Goal: Find specific page/section: Find specific page/section

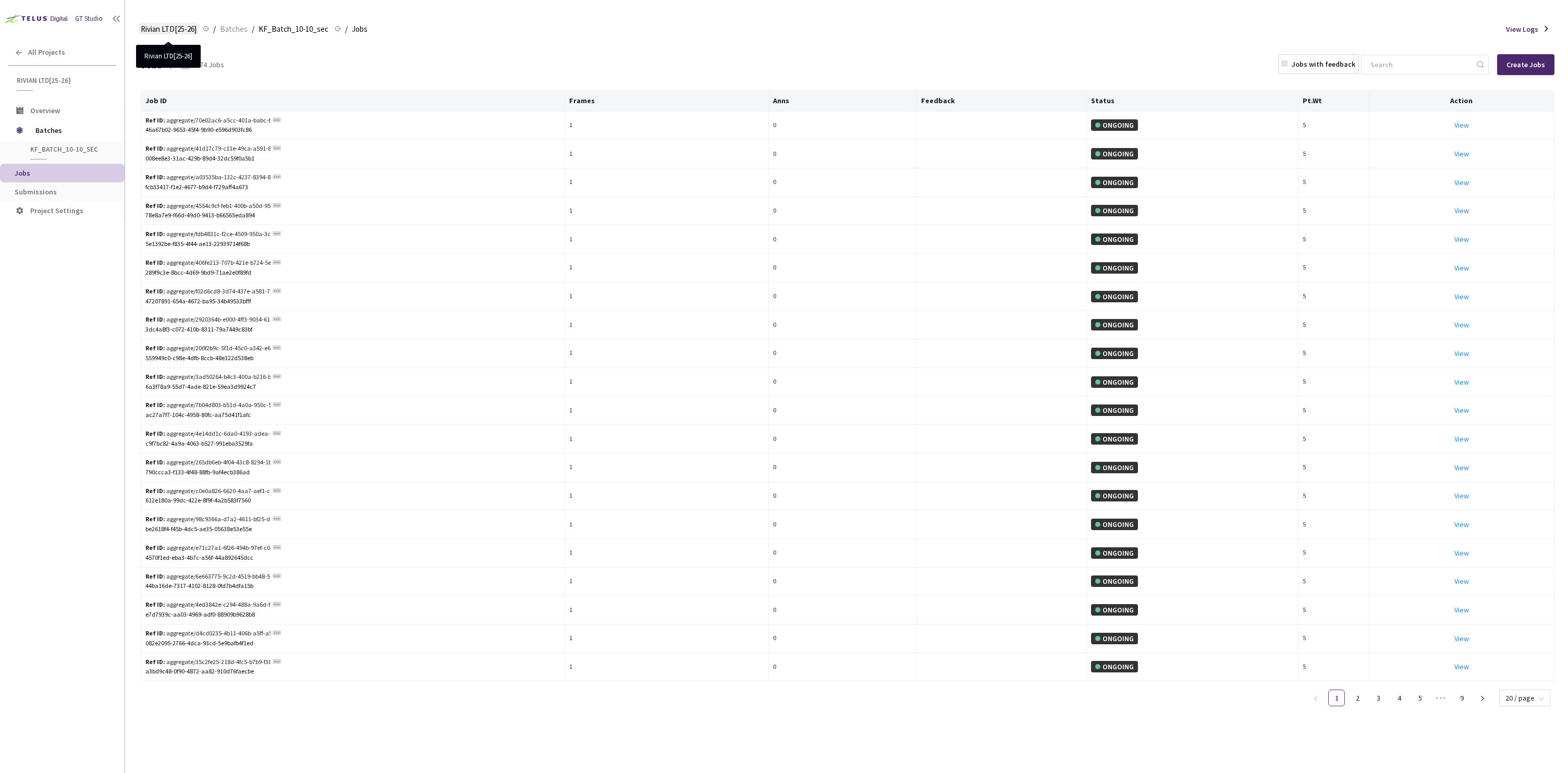
click at [191, 33] on span "Rivian LTD[25-26]" at bounding box center [169, 29] width 56 height 13
click at [177, 30] on span "Rivian LTD[25-26]" at bounding box center [169, 29] width 56 height 13
click at [248, 31] on link "Batches" at bounding box center [234, 29] width 32 height 11
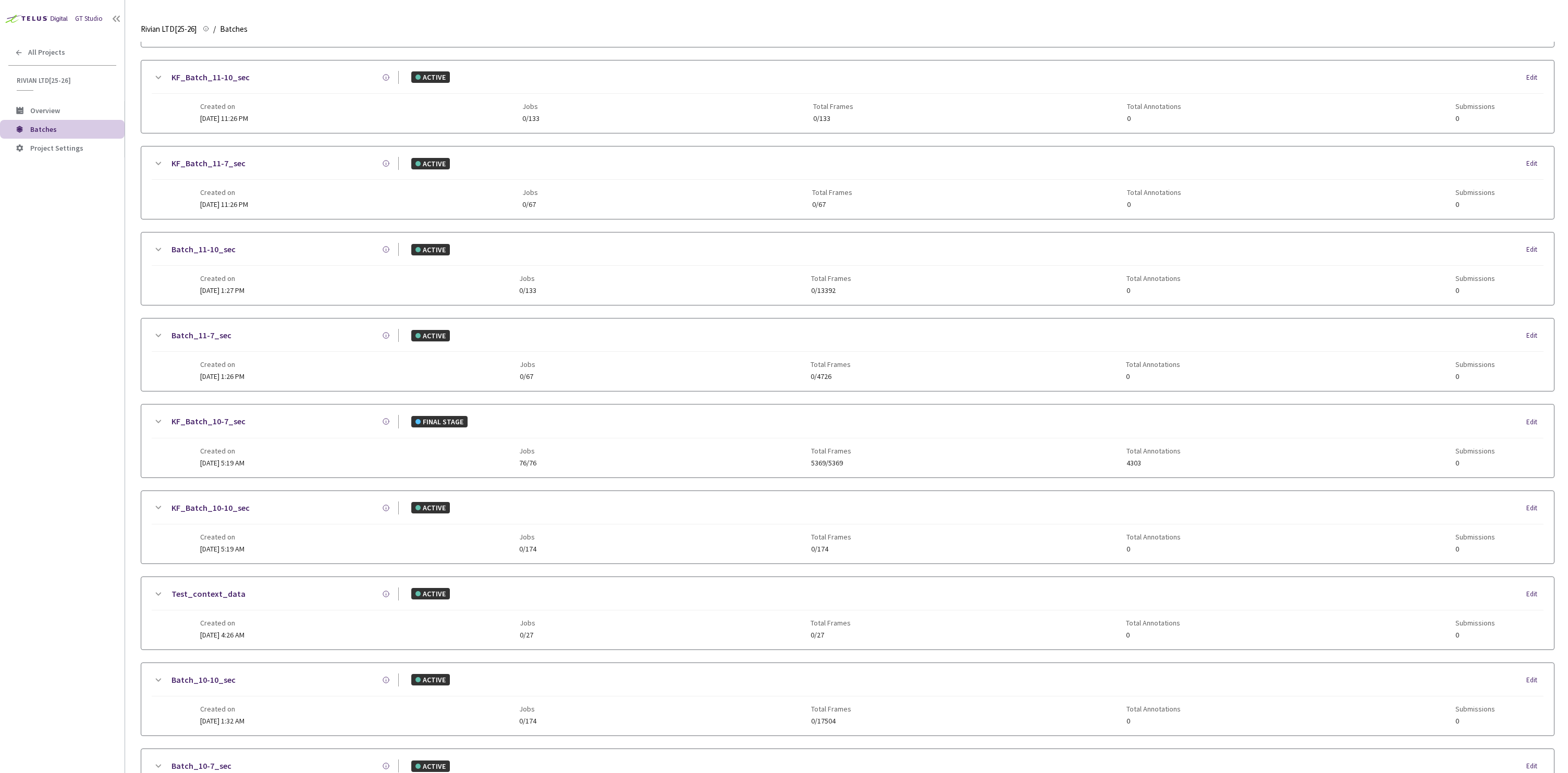
scroll to position [387, 0]
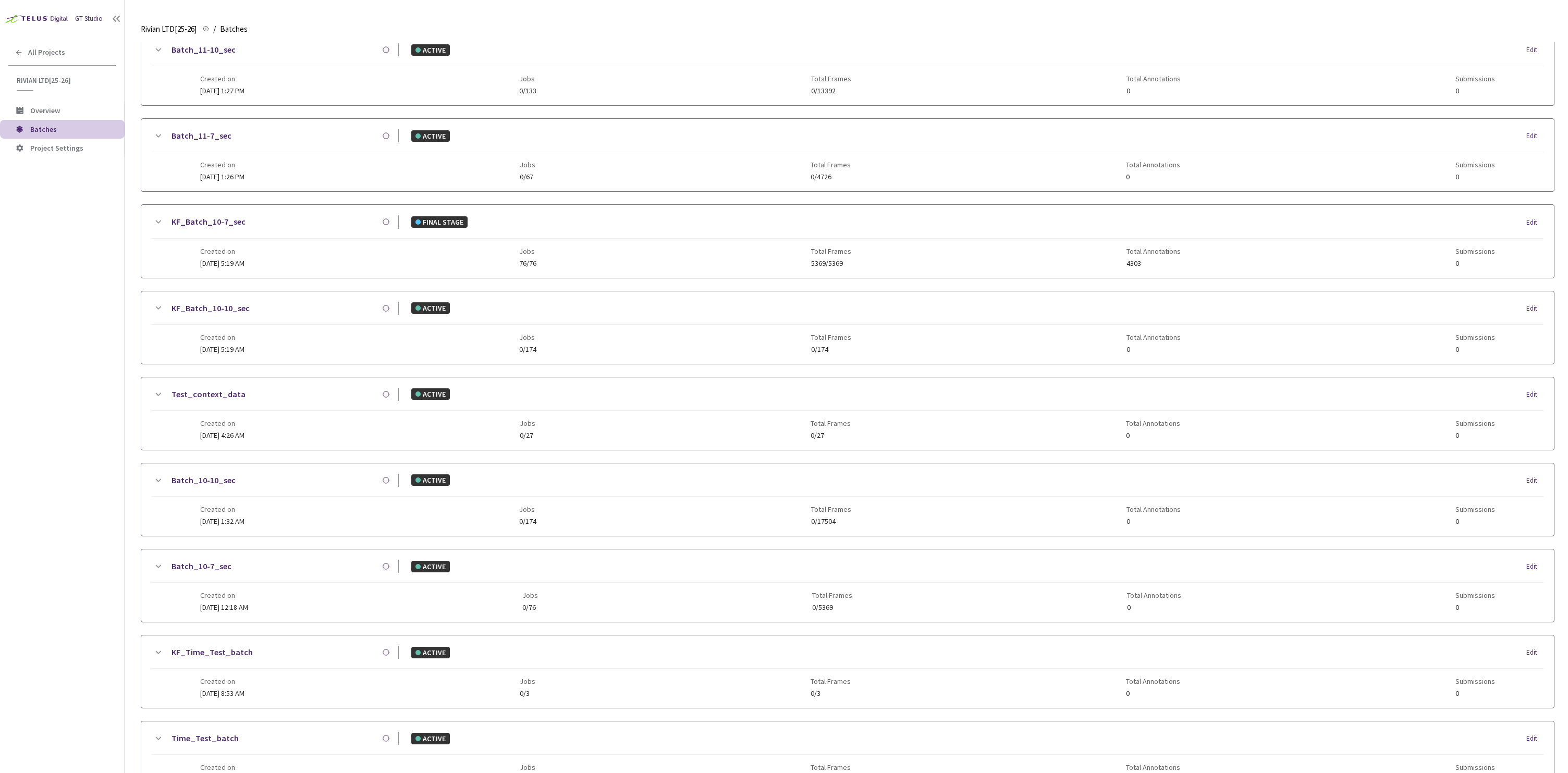
click at [224, 306] on link "KF_Batch_10-10_sec" at bounding box center [211, 308] width 78 height 13
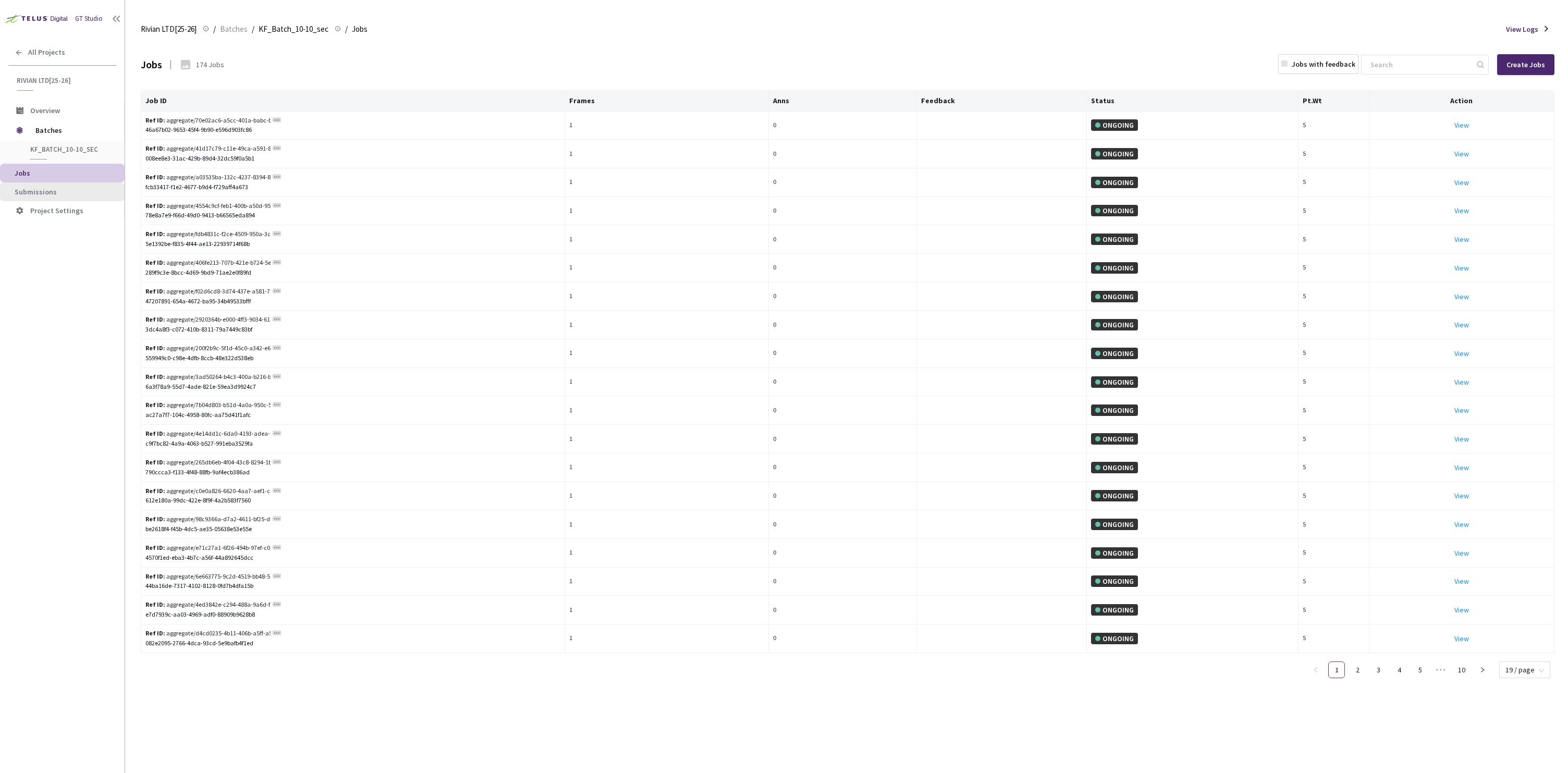
click at [68, 191] on span "Submissions" at bounding box center [66, 192] width 102 height 9
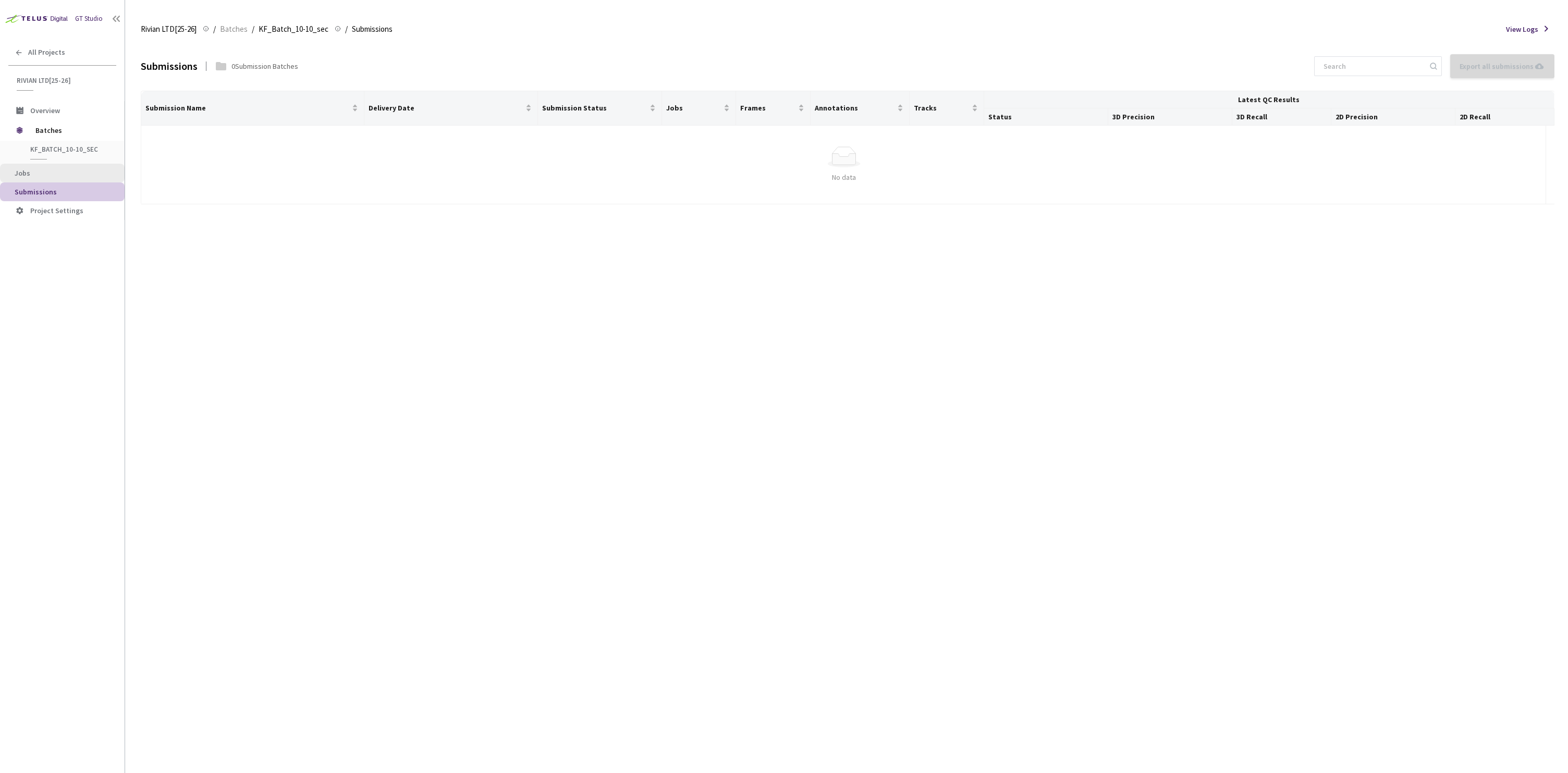
click at [75, 174] on span "Jobs" at bounding box center [66, 173] width 102 height 9
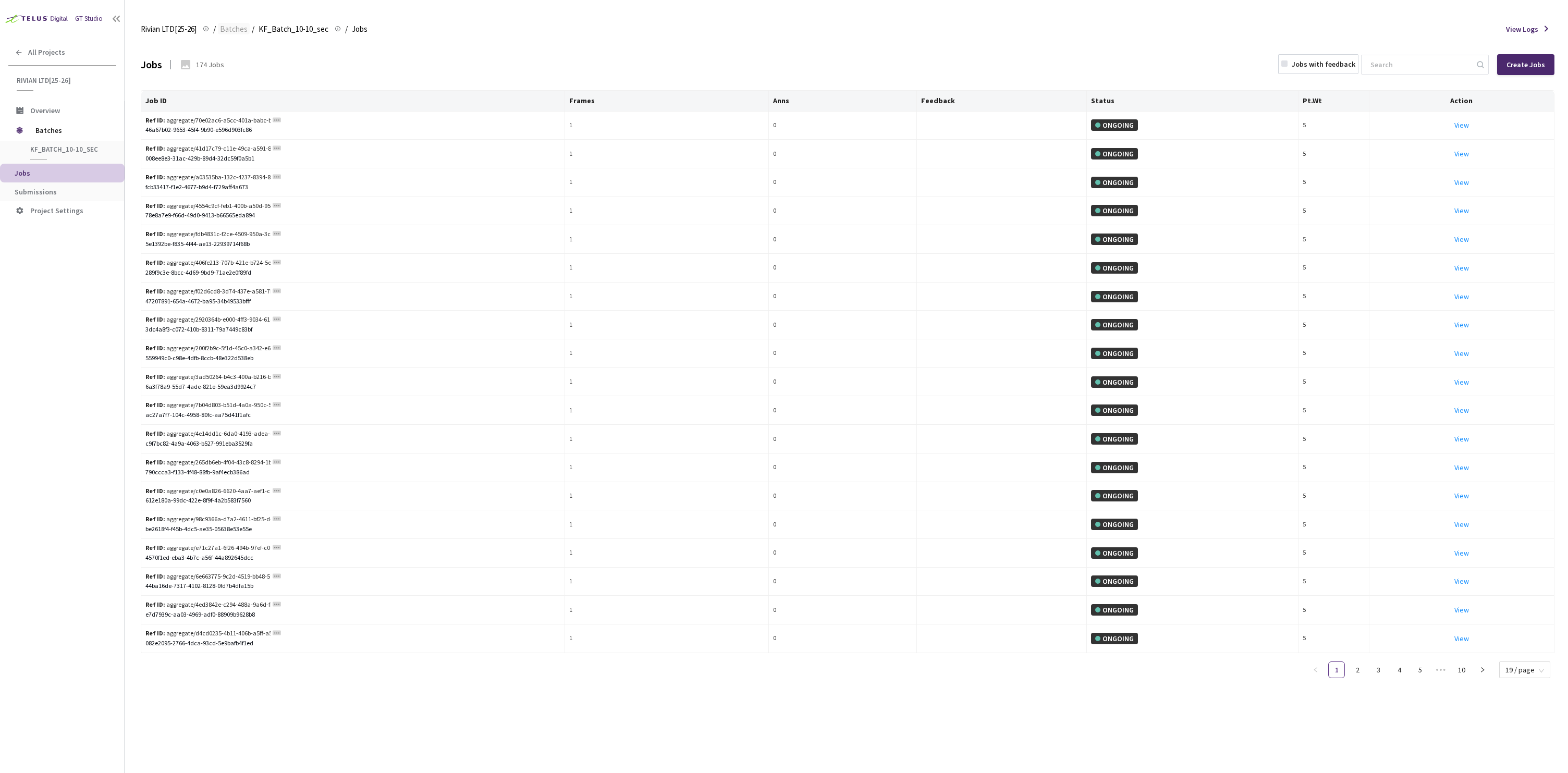
click at [243, 28] on span "Batches" at bounding box center [234, 29] width 28 height 13
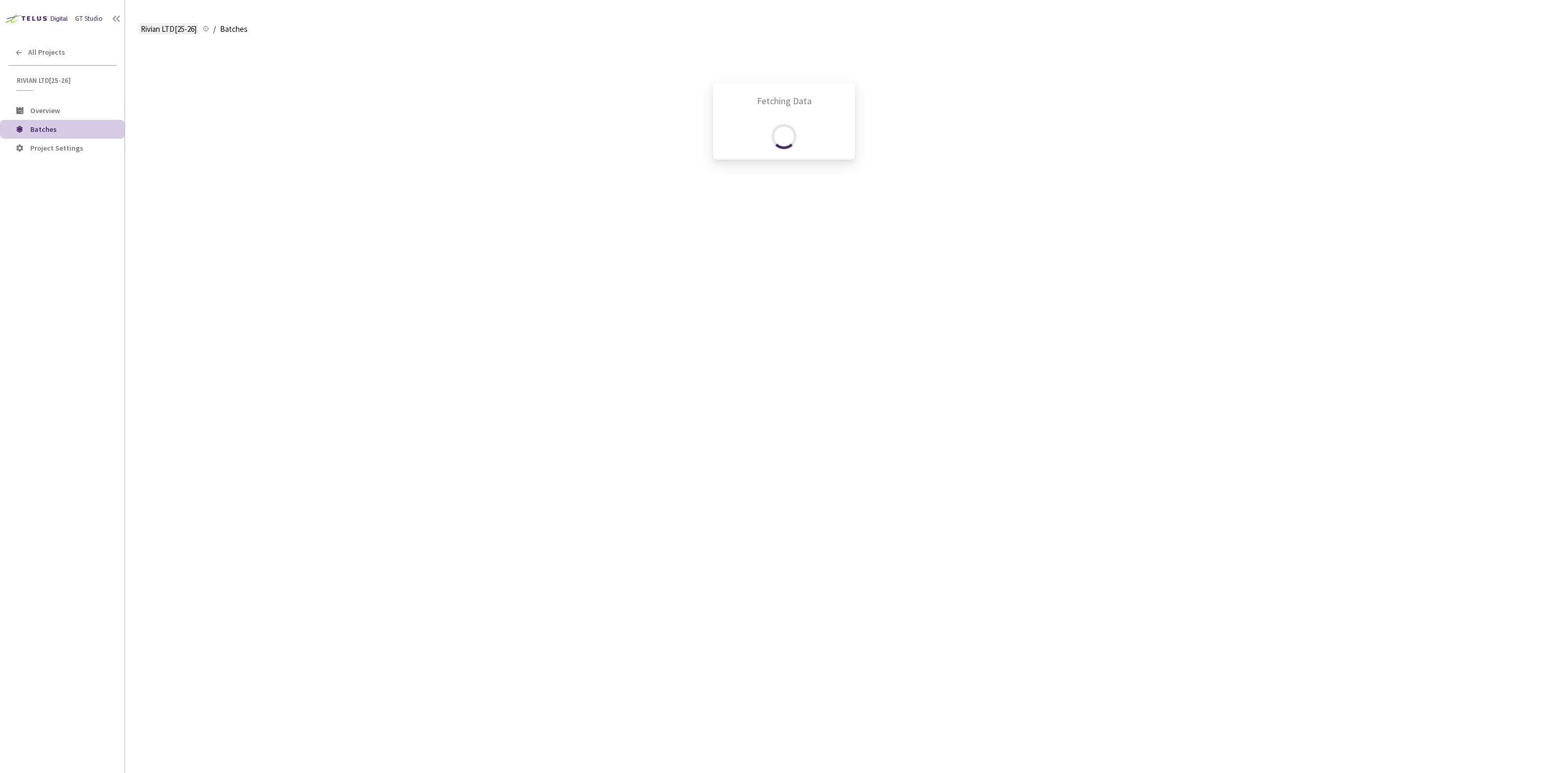
scroll to position [647, 0]
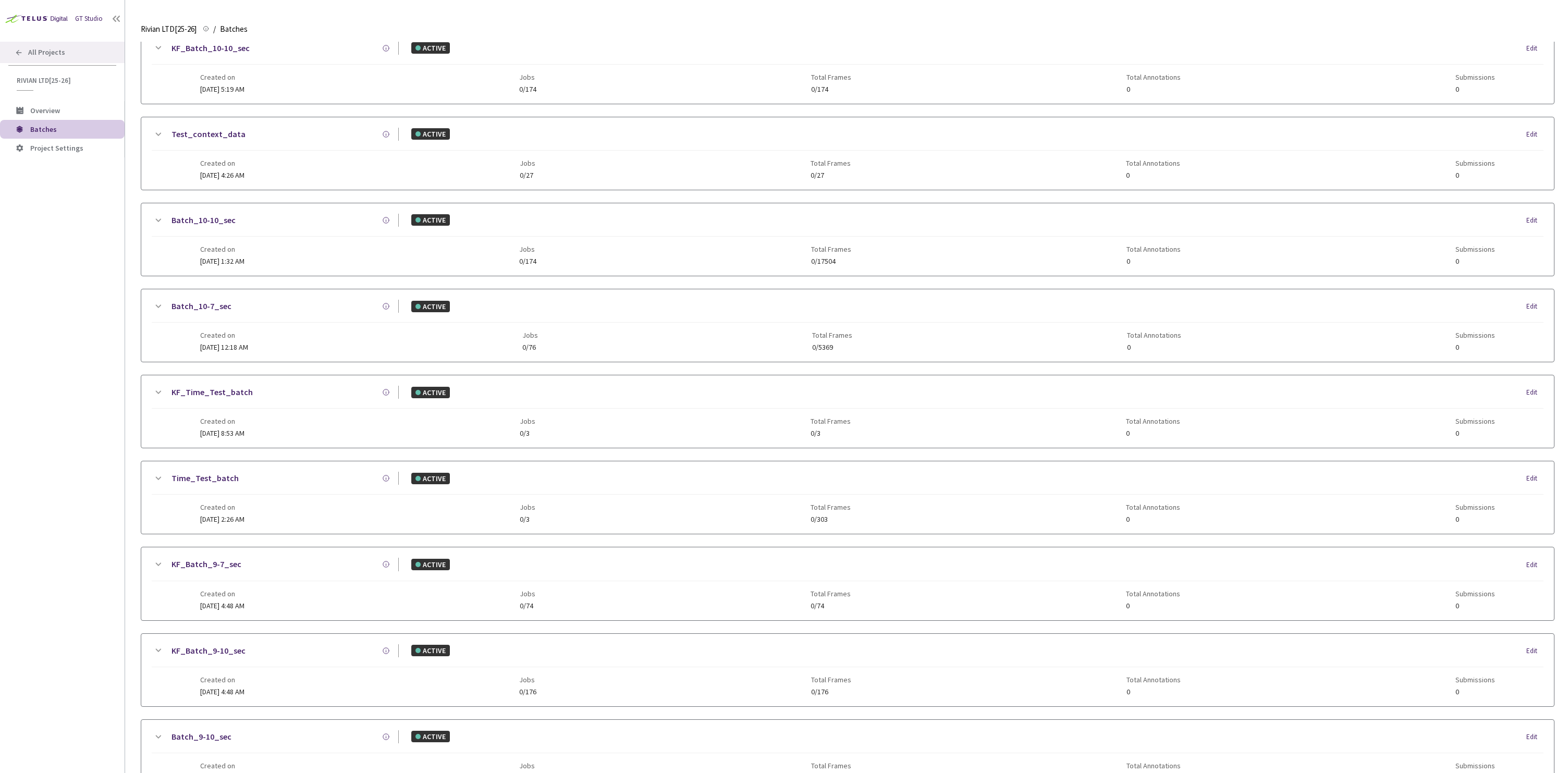
click at [59, 59] on div "All Projects" at bounding box center [62, 52] width 125 height 22
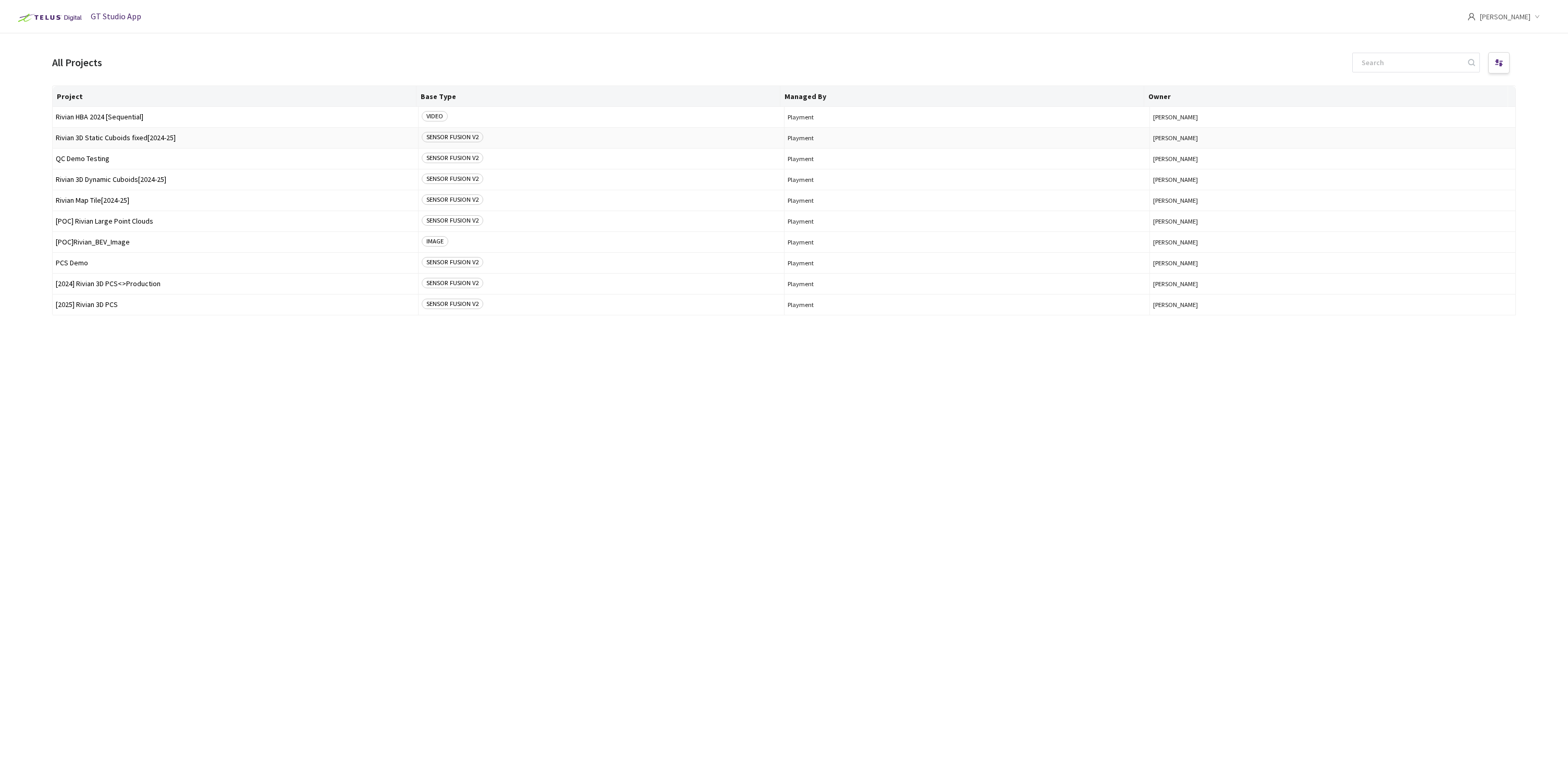
click at [125, 137] on span "Rivian 3D Static Cuboids fixed[2024-25]" at bounding box center [235, 137] width 359 height 8
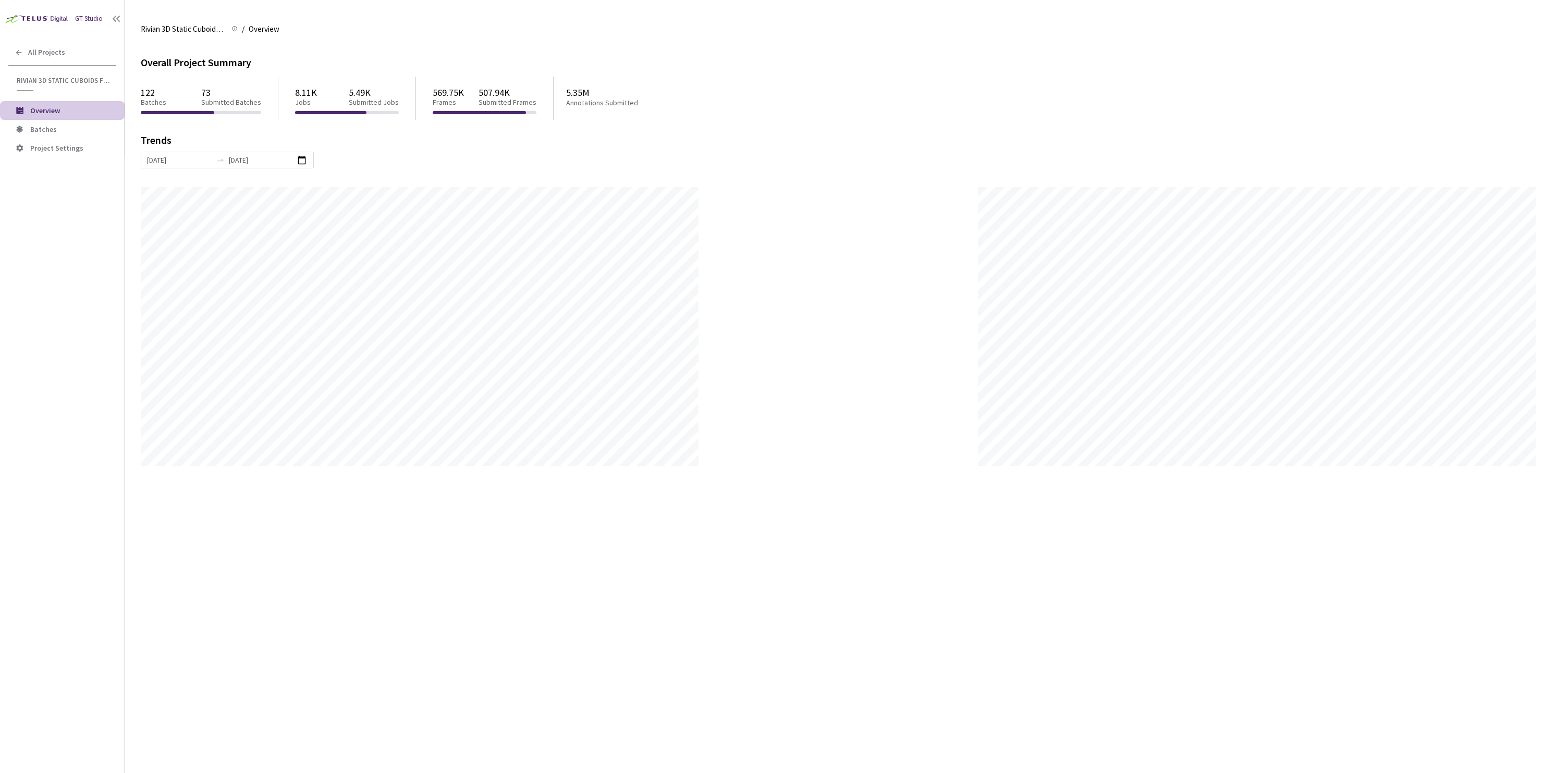
scroll to position [773, 1568]
click at [54, 129] on span "Batches" at bounding box center [43, 129] width 27 height 9
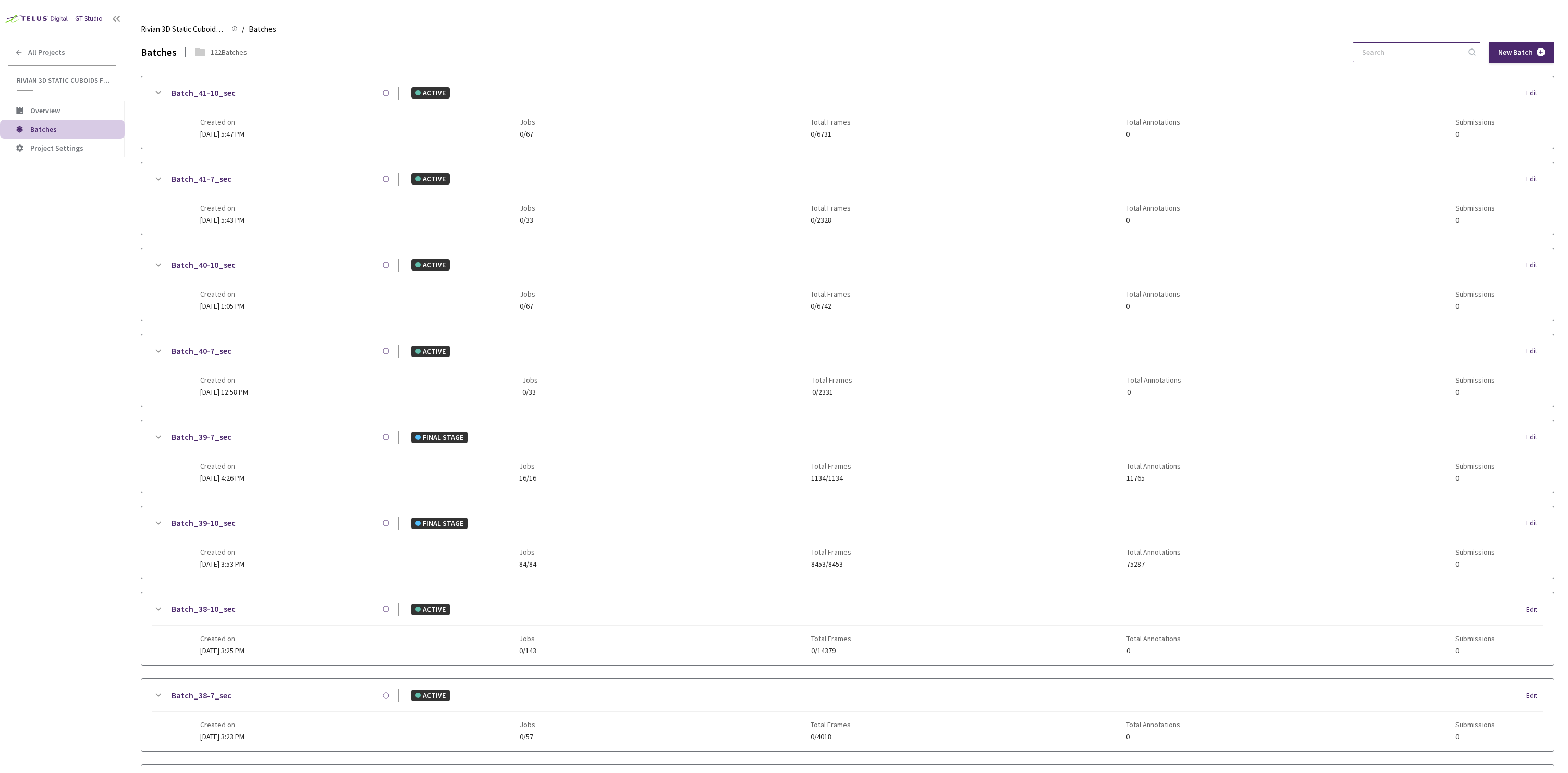
click at [1414, 56] on input at bounding box center [1411, 52] width 111 height 19
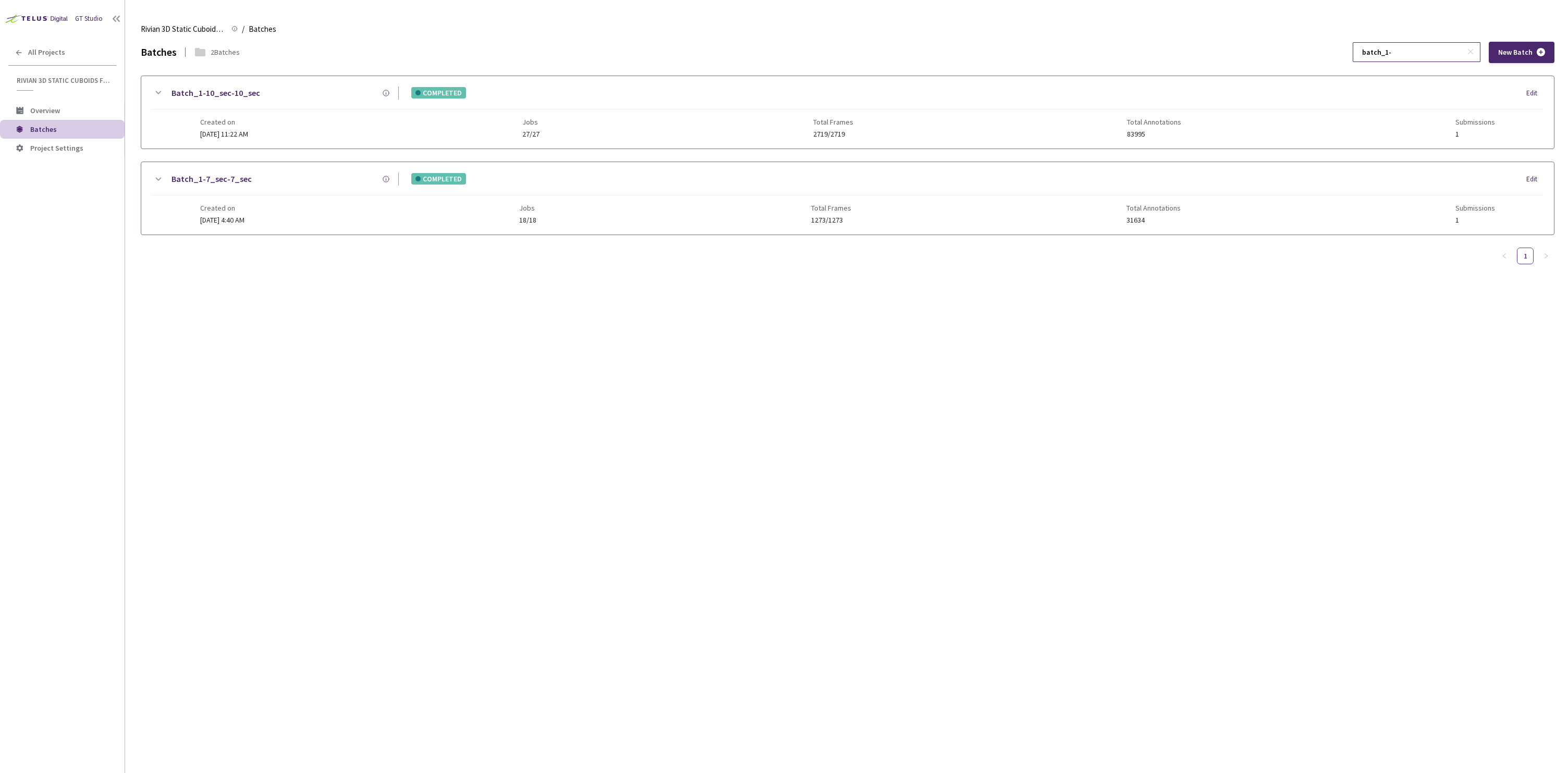
click at [1423, 53] on input "batch_1-" at bounding box center [1411, 52] width 111 height 19
type input "batch_15"
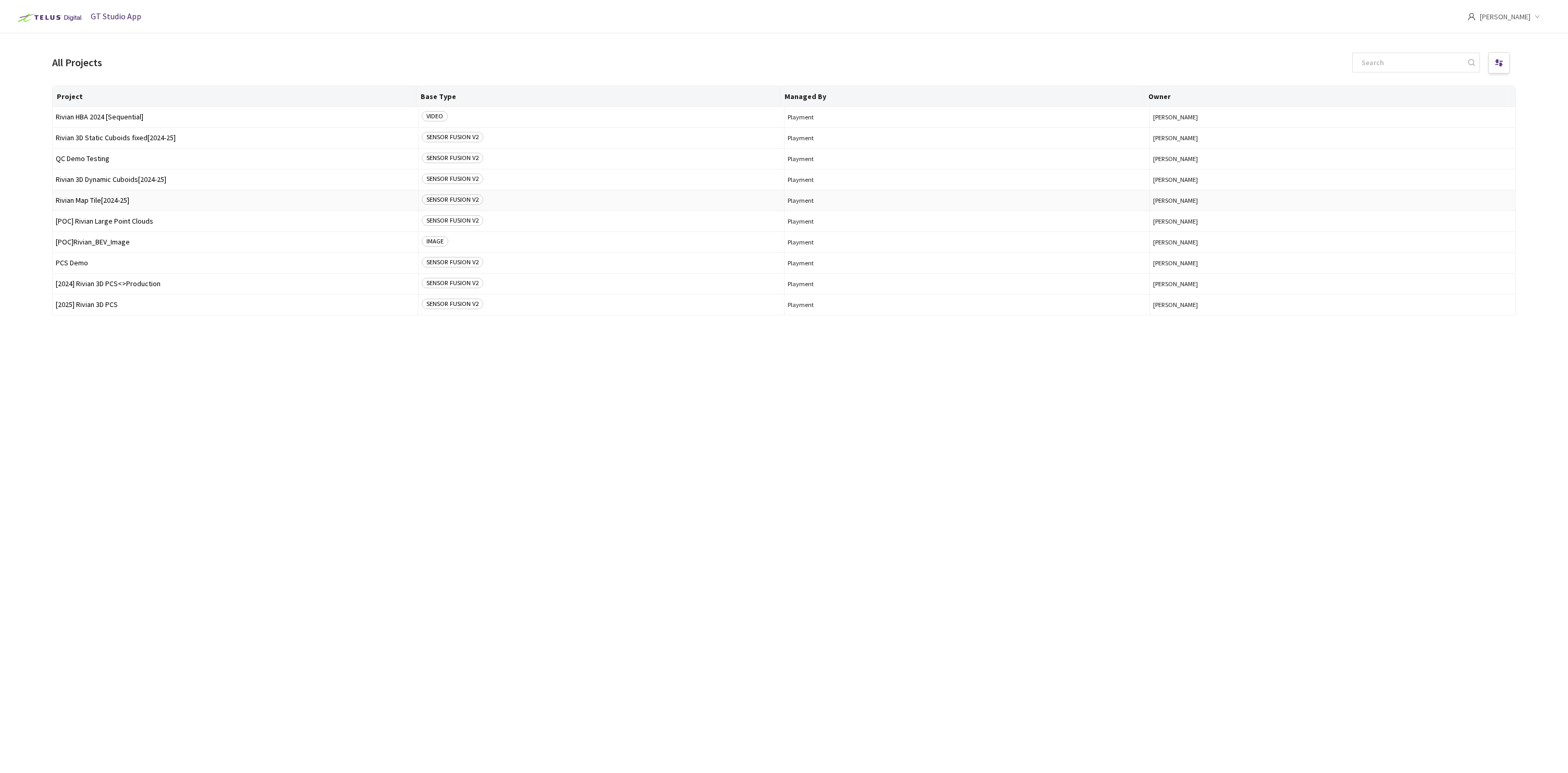
click at [119, 196] on td "Rivian Map Tile[2024-25]" at bounding box center [235, 201] width 366 height 21
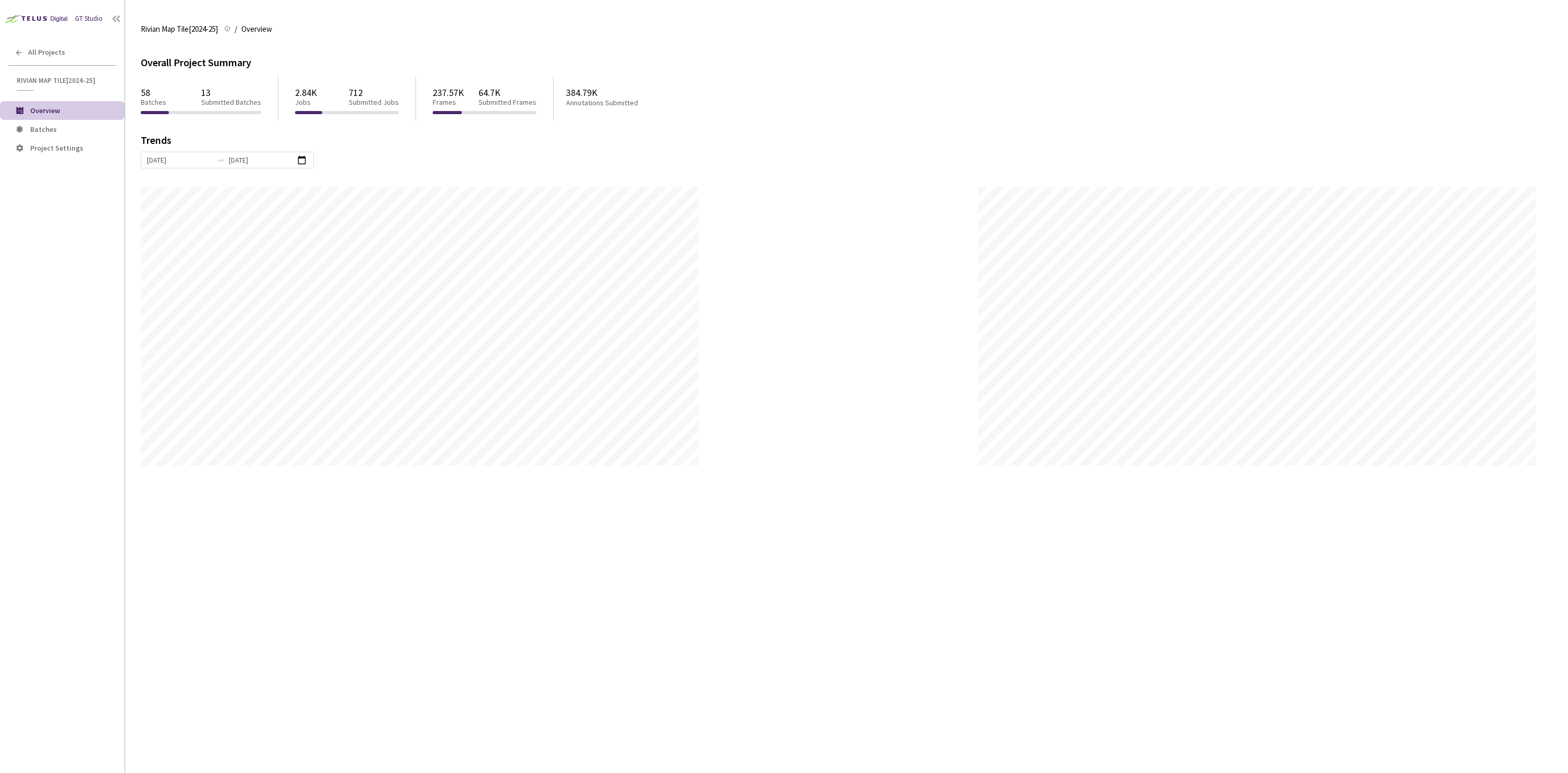
scroll to position [773, 1568]
click at [52, 131] on span "Batches" at bounding box center [43, 129] width 27 height 9
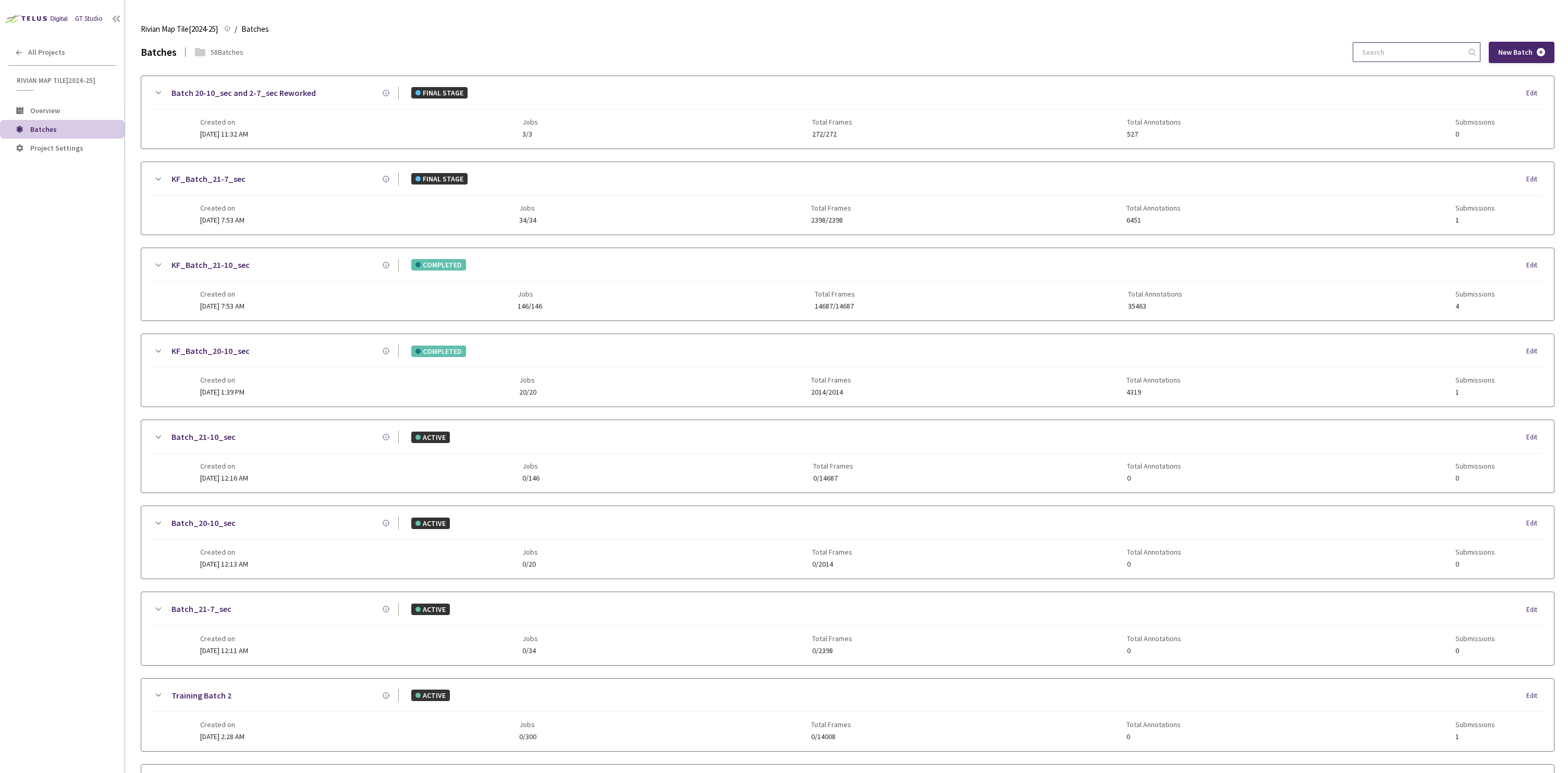
click at [1424, 57] on input at bounding box center [1411, 52] width 111 height 19
type input "batch_1-"
